Goal: Task Accomplishment & Management: Manage account settings

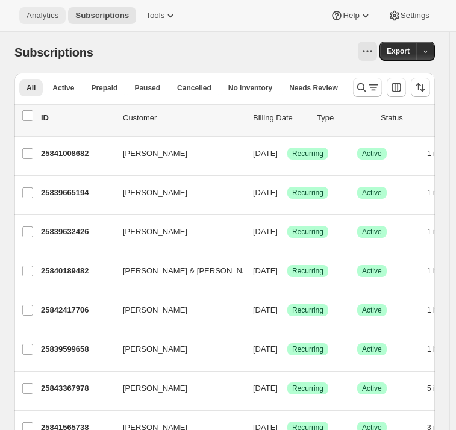
click at [45, 14] on span "Analytics" at bounding box center [43, 16] width 32 height 10
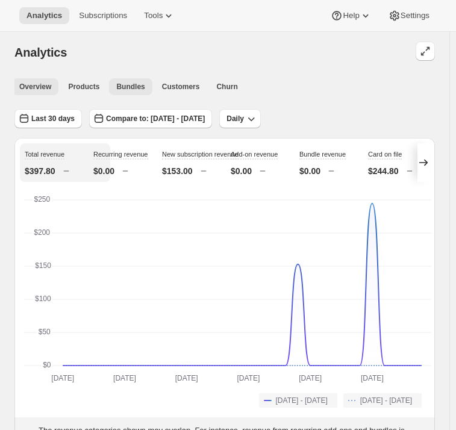
click at [129, 87] on span "Bundles" at bounding box center [130, 87] width 28 height 10
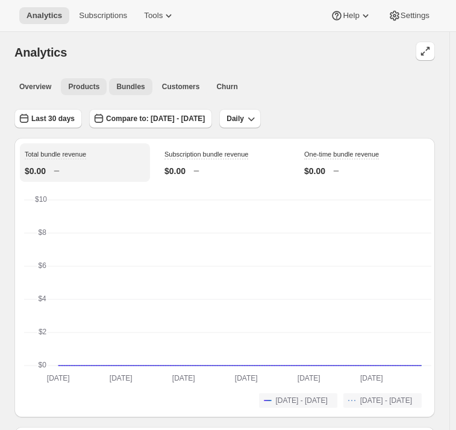
click at [96, 89] on button "Products" at bounding box center [84, 86] width 46 height 17
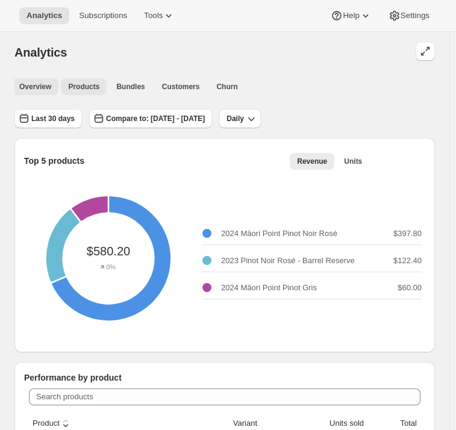
click at [30, 89] on span "Overview" at bounding box center [35, 87] width 32 height 10
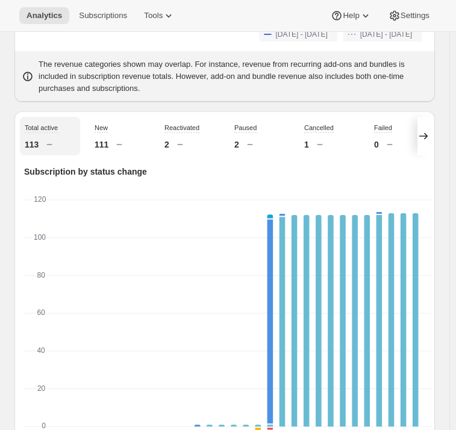
scroll to position [362, 0]
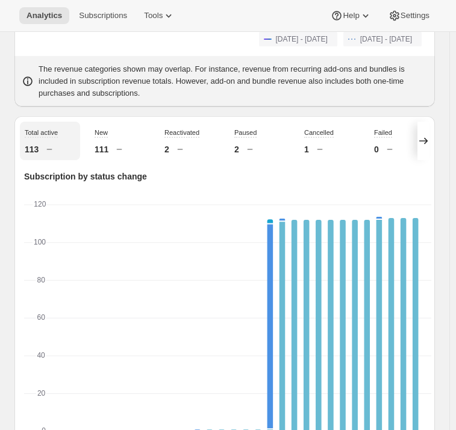
click at [428, 145] on icon at bounding box center [423, 141] width 8 height 7
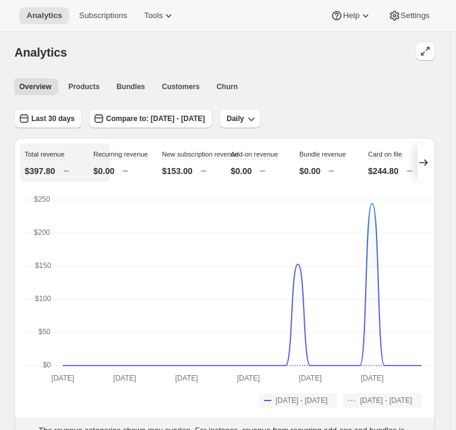
scroll to position [0, 0]
click at [178, 86] on span "Customers" at bounding box center [181, 87] width 38 height 10
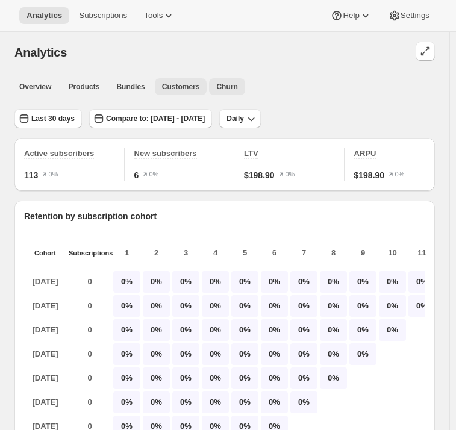
click at [216, 84] on span "Churn" at bounding box center [226, 87] width 21 height 10
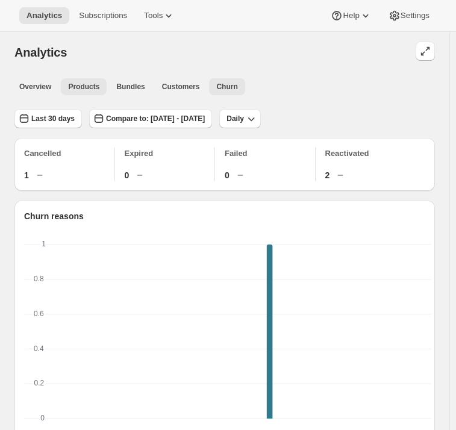
click at [87, 90] on span "Products" at bounding box center [83, 87] width 31 height 10
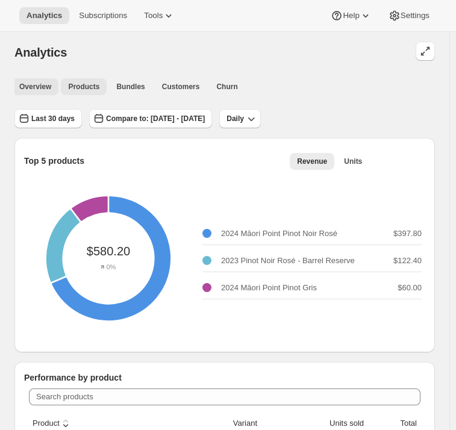
click at [33, 89] on span "Overview" at bounding box center [35, 87] width 32 height 10
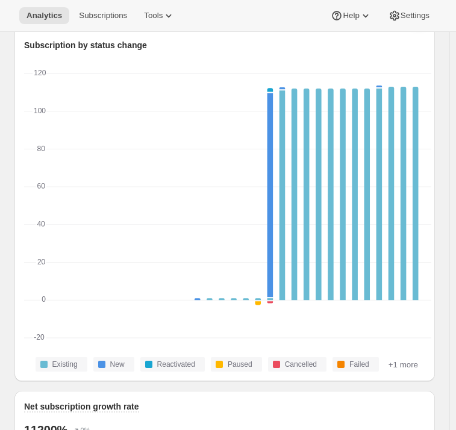
scroll to position [497, 0]
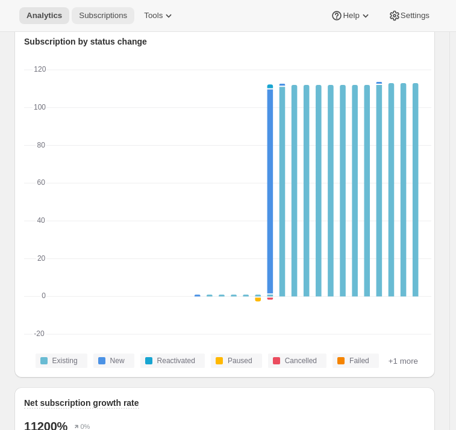
click at [105, 17] on span "Subscriptions" at bounding box center [103, 16] width 48 height 10
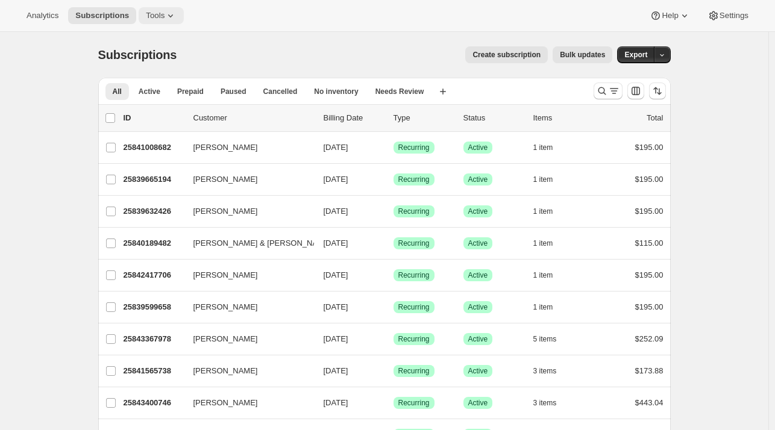
click at [154, 15] on span "Tools" at bounding box center [155, 16] width 19 height 10
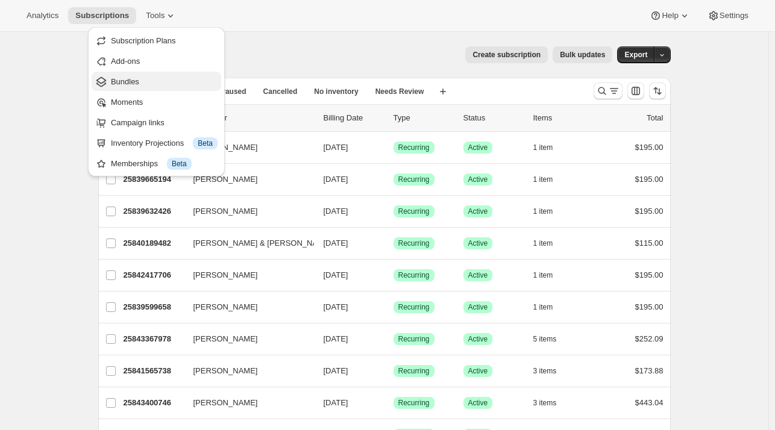
click at [133, 80] on span "Bundles" at bounding box center [125, 81] width 28 height 9
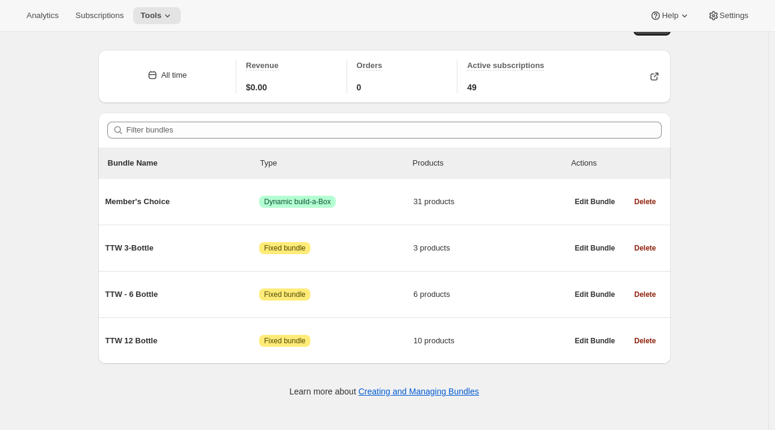
scroll to position [31, 0]
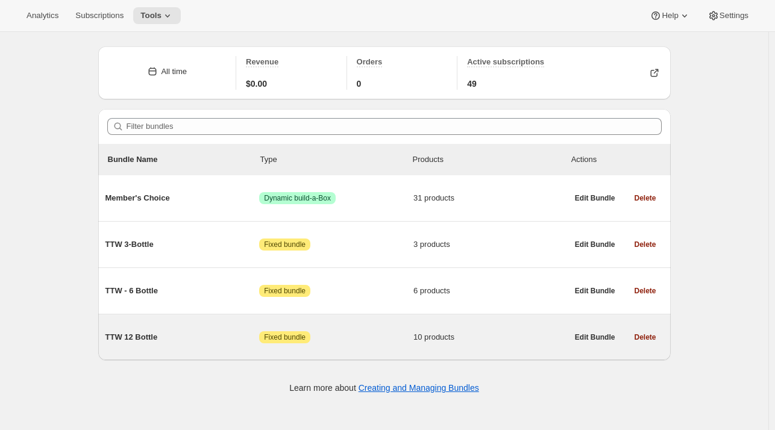
click at [125, 345] on div "TTW 12 Bottle Attention Fixed bundle 10 products" at bounding box center [336, 337] width 462 height 31
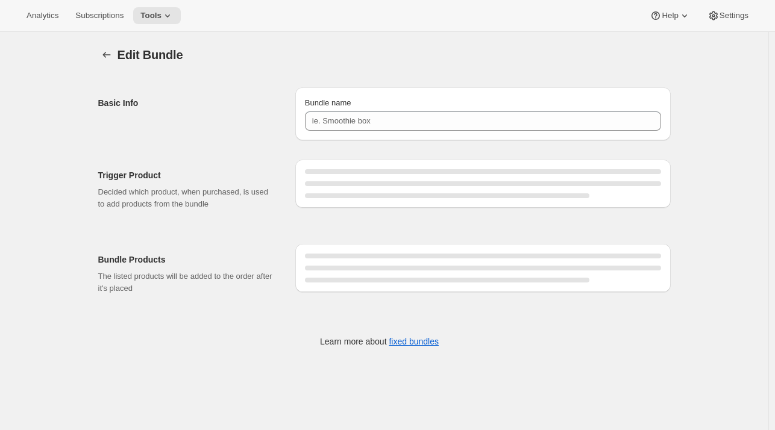
type input "TTW 12 Bottle"
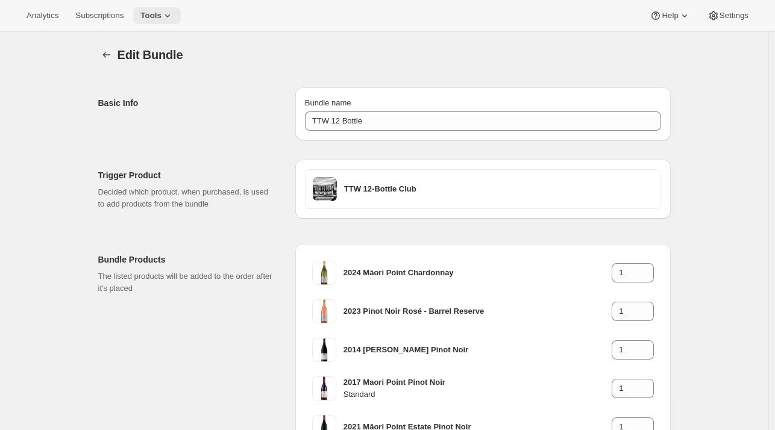
click at [149, 19] on span "Tools" at bounding box center [150, 16] width 21 height 10
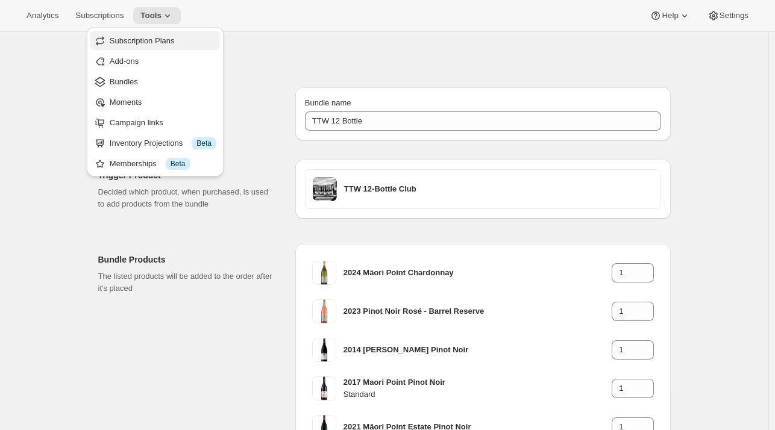
click at [142, 44] on span "Subscription Plans" at bounding box center [142, 40] width 65 height 9
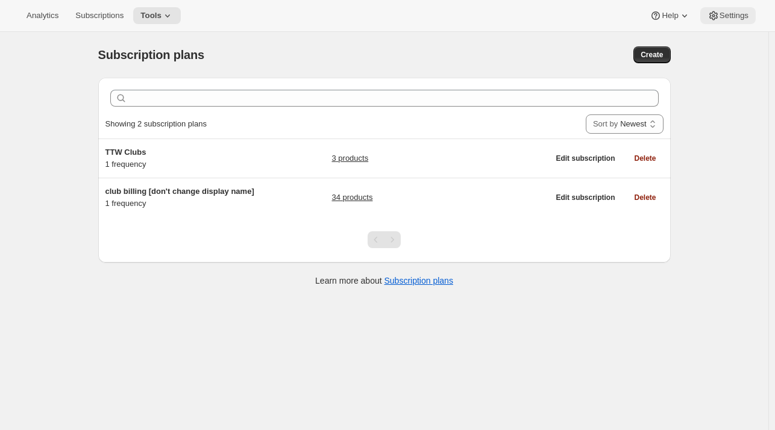
click at [456, 17] on span "Settings" at bounding box center [734, 16] width 29 height 10
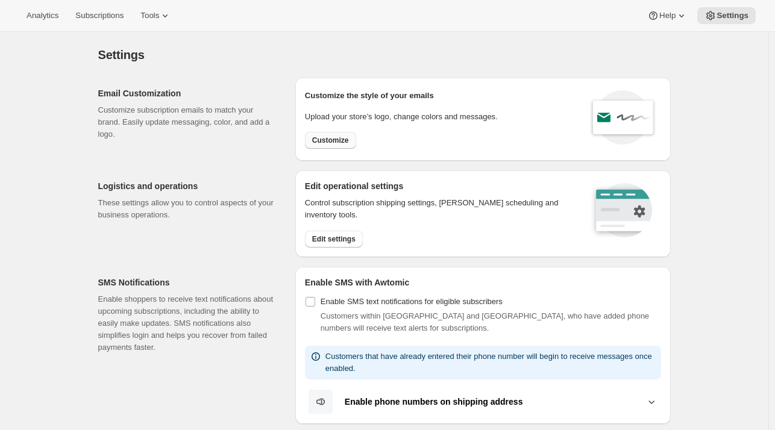
click at [330, 140] on span "Customize" at bounding box center [330, 141] width 37 height 10
select select "subscriptionMessage"
select select "5"
select select "15"
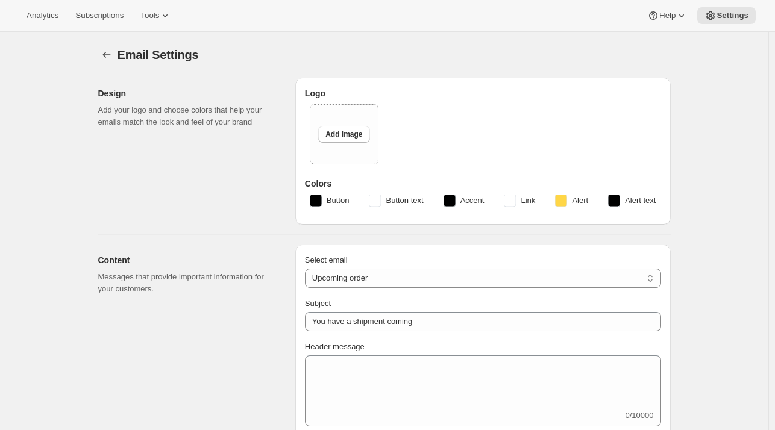
type input "Professors' Club Upcoming Shipment"
type textarea "Lor Ips! Dolo sitametco adipisci eli sed Doeiu Tempo Incididunt' Utla et dolor!…"
select select "14"
type input "Maori Point Wines"
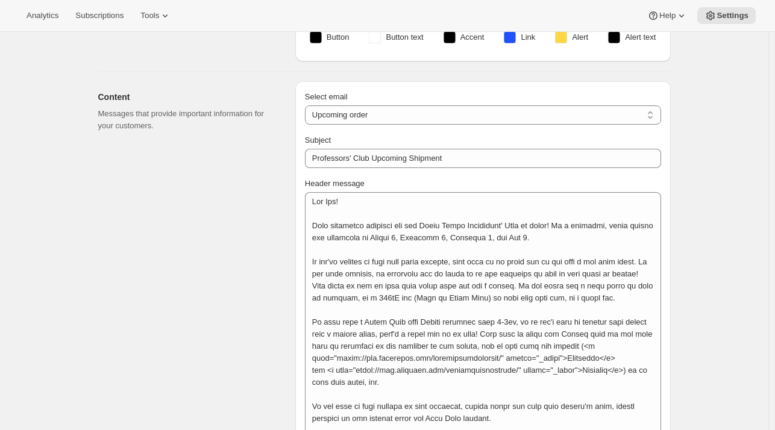
scroll to position [389, 0]
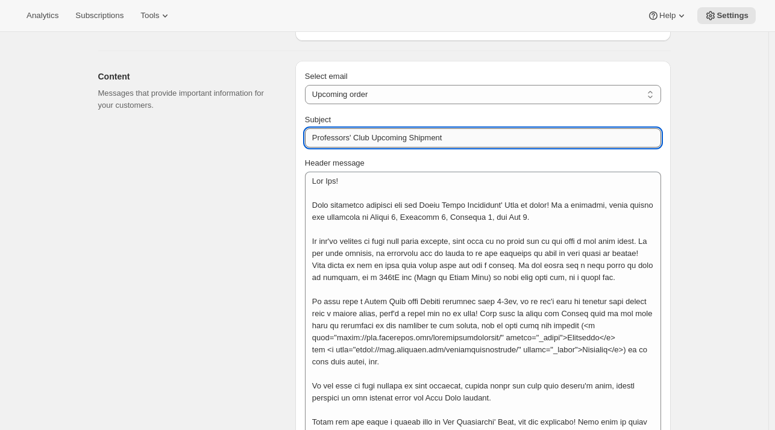
click at [390, 138] on input "Professors' Club Upcoming Shipment" at bounding box center [483, 137] width 356 height 19
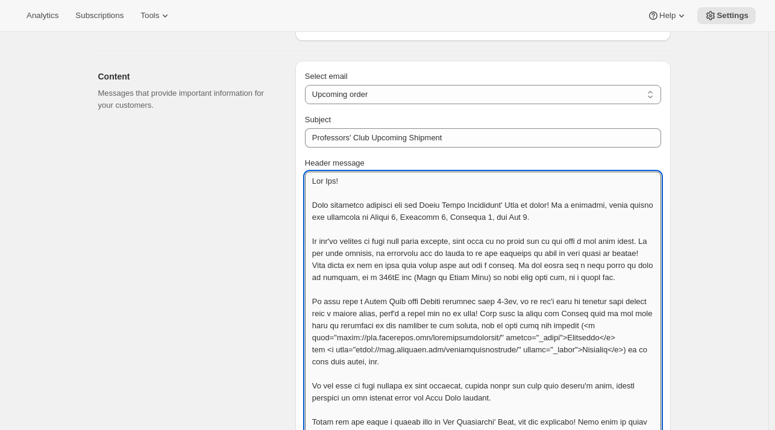
click at [407, 196] on textarea "Header message" at bounding box center [483, 362] width 356 height 380
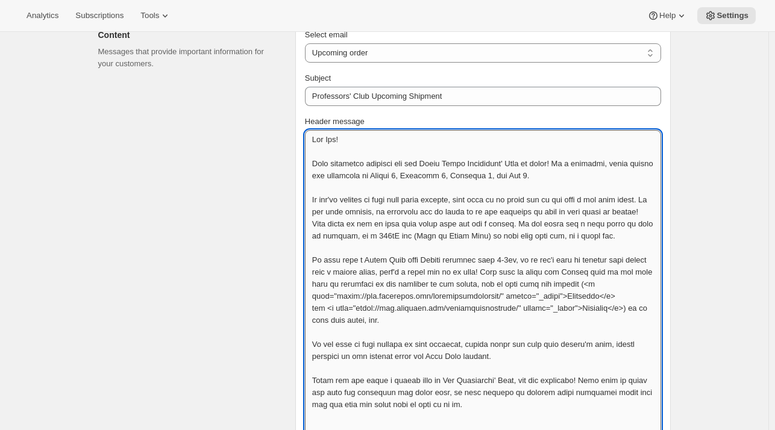
scroll to position [433, 0]
click at [359, 196] on textarea "Header message" at bounding box center [483, 318] width 356 height 380
click at [456, 236] on textarea "Header message" at bounding box center [483, 318] width 356 height 380
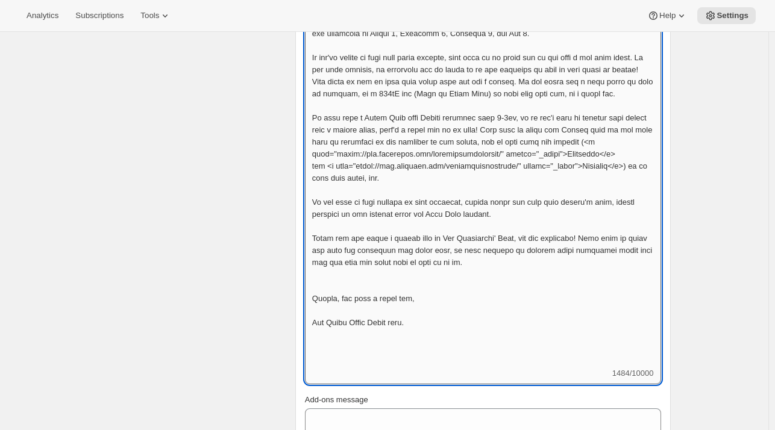
scroll to position [575, 0]
click at [383, 203] on textarea "Header message" at bounding box center [483, 176] width 356 height 380
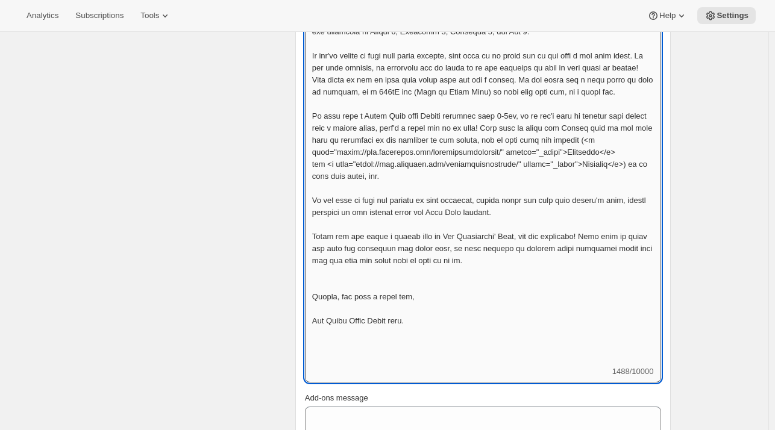
click at [456, 204] on textarea "Header message" at bounding box center [483, 176] width 356 height 380
click at [395, 248] on textarea "Header message" at bounding box center [483, 176] width 356 height 380
click at [456, 259] on textarea "Header message" at bounding box center [483, 176] width 356 height 380
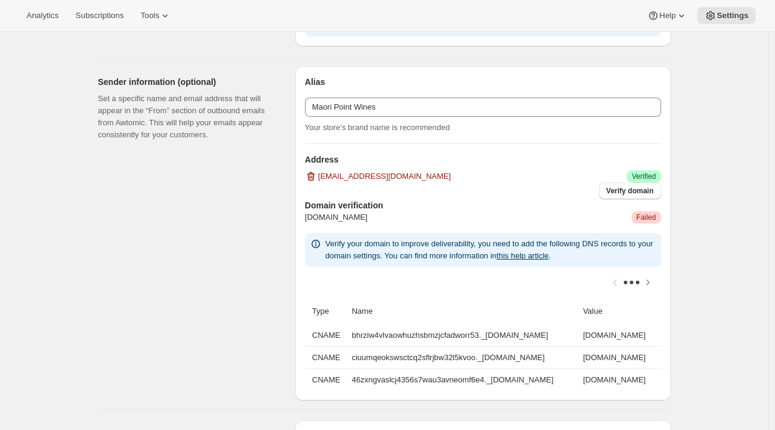
scroll to position [1234, 0]
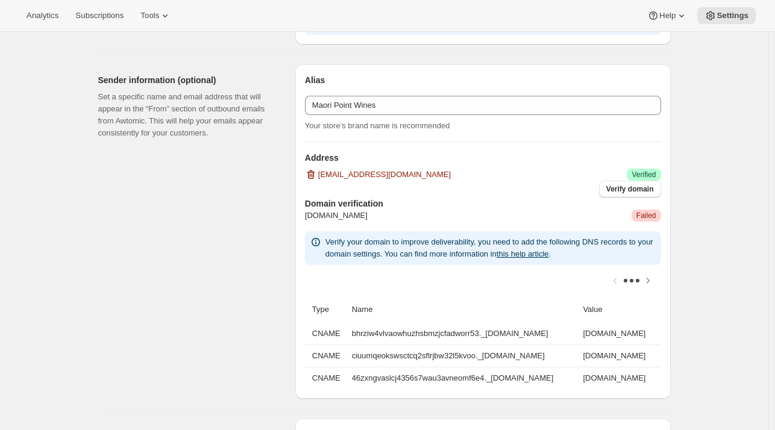
type textarea "Lor Ips! Dolo sitametco adipisci eli sed Doeiu Tempo Incididunt' Utla et dolor!…"
